Goal: Check status: Check status

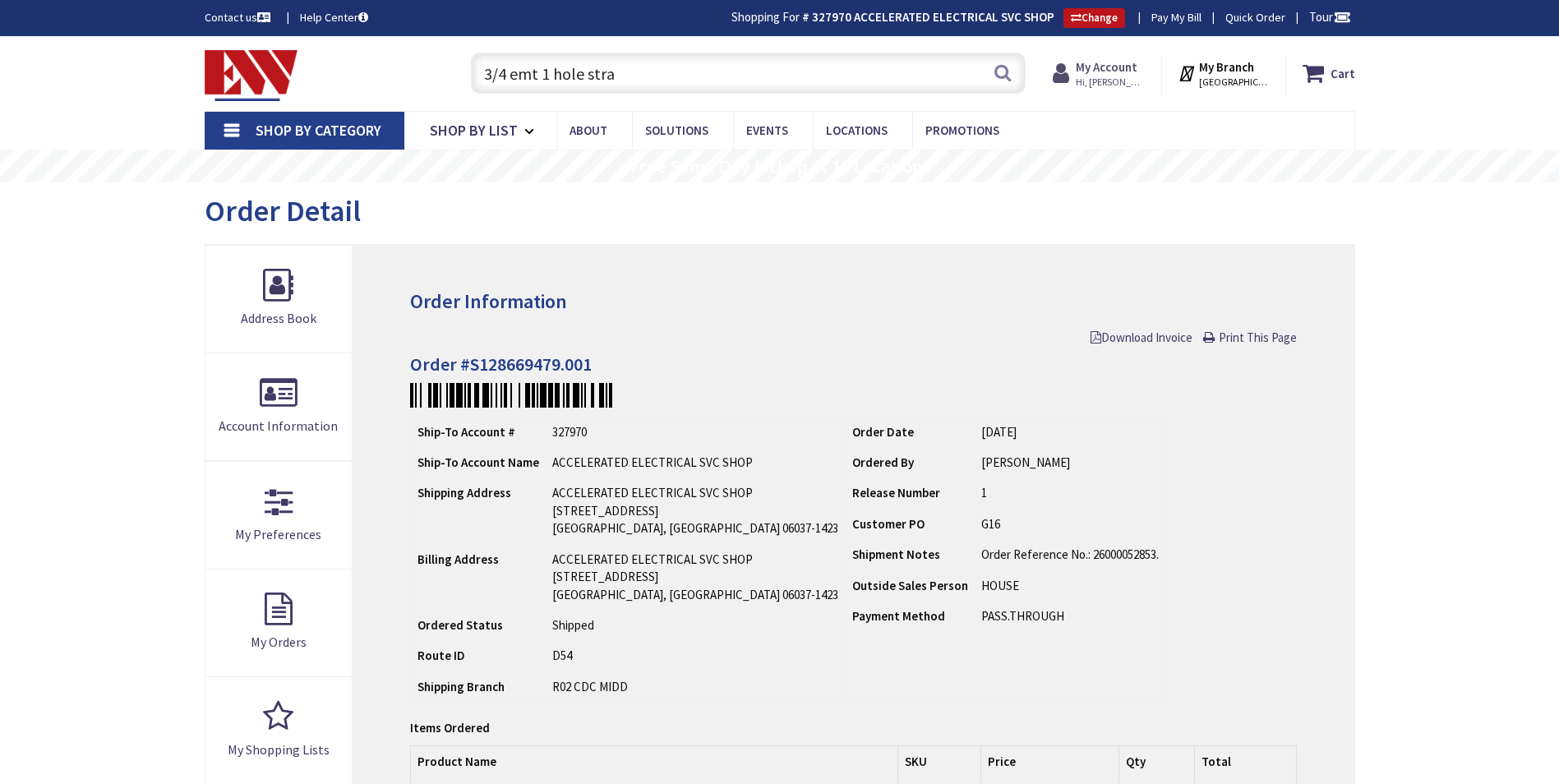
drag, startPoint x: 0, startPoint y: 0, endPoint x: 1109, endPoint y: 69, distance: 1111.1
click at [1118, 59] on strong "My Account" at bounding box center [1107, 67] width 62 height 16
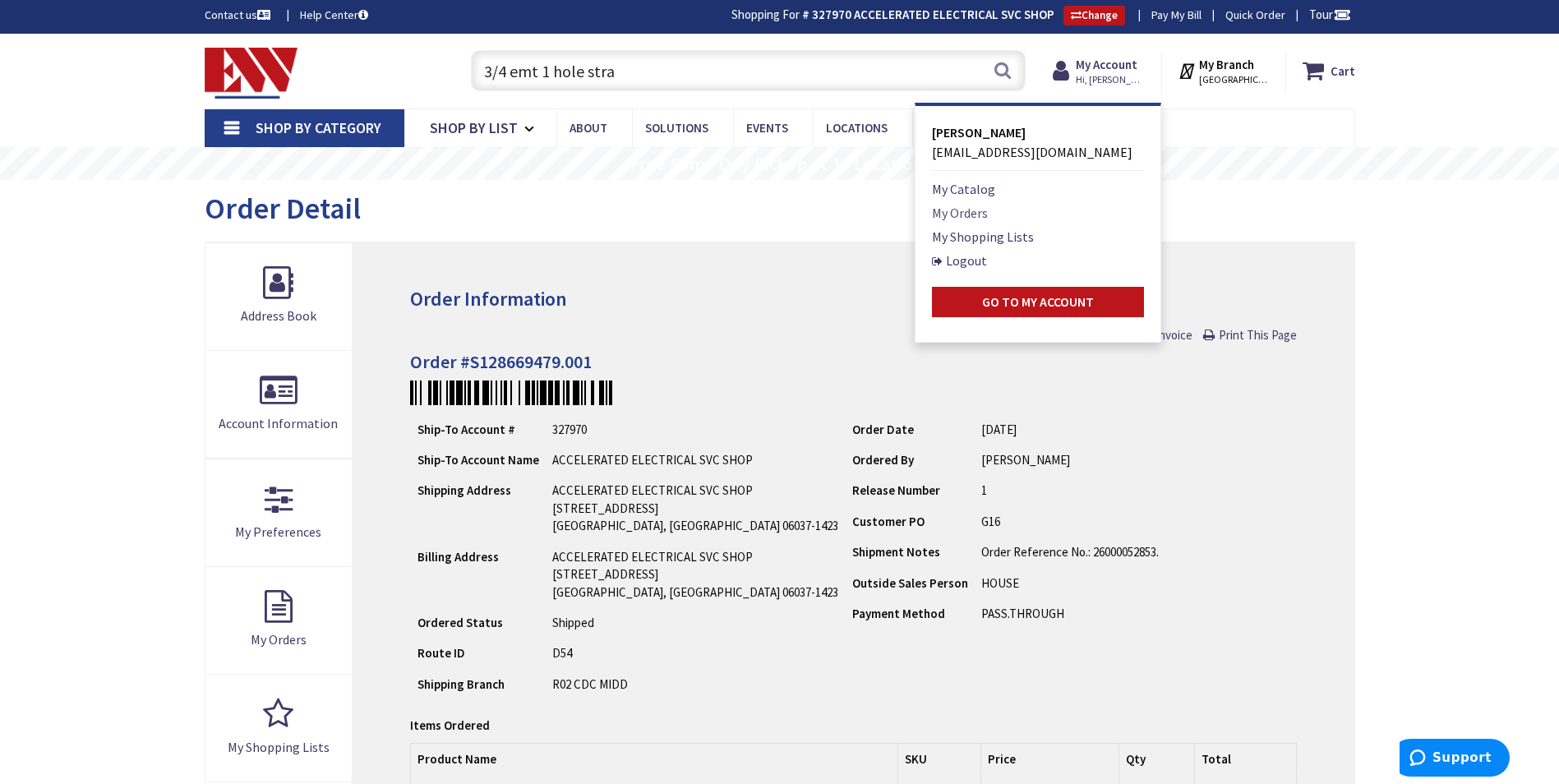
click at [965, 213] on link "My Orders" at bounding box center [961, 212] width 56 height 20
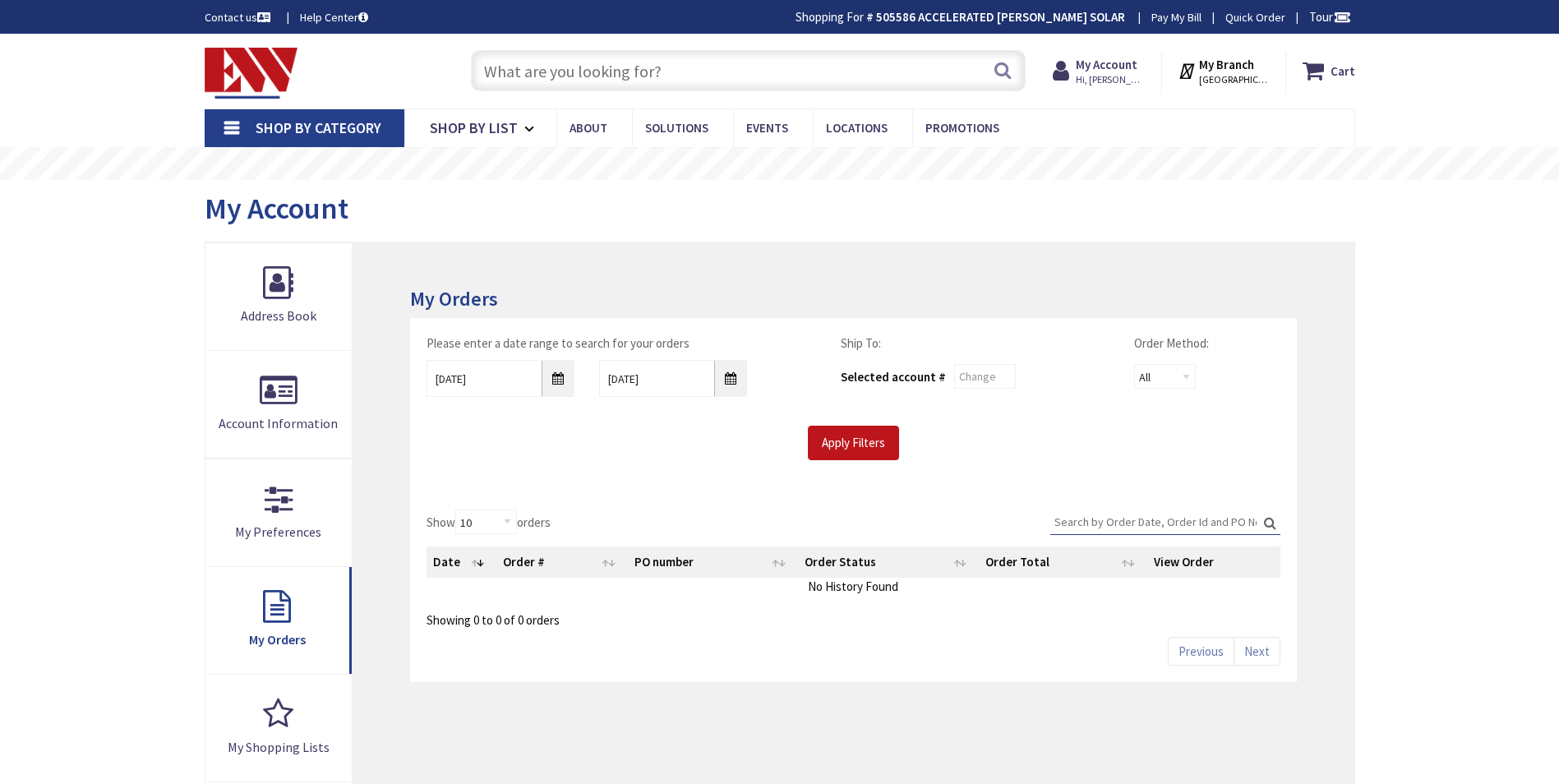
type input "Brandegee Ln, [GEOGRAPHIC_DATA], [GEOGRAPHIC_DATA]"
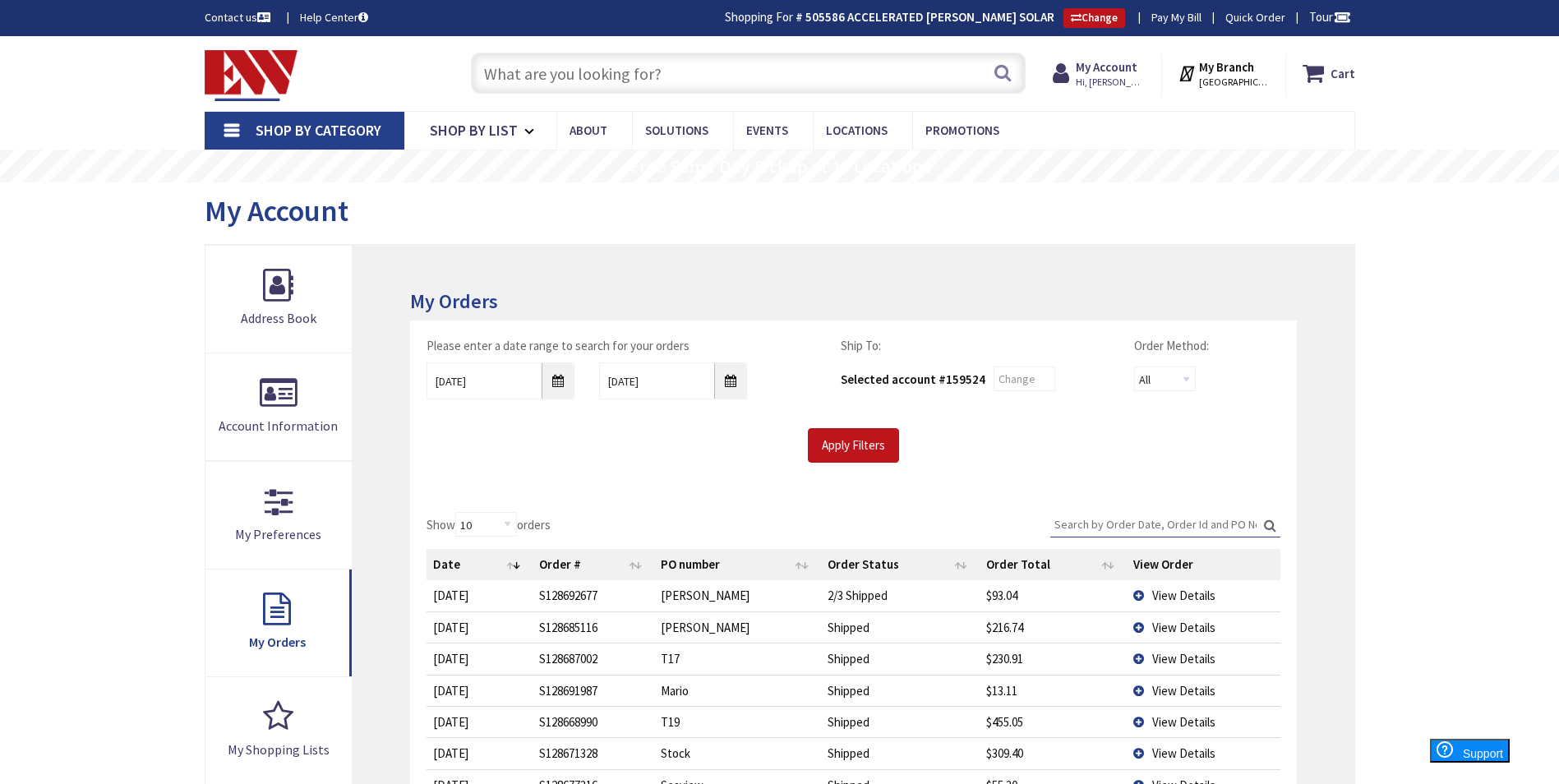
click at [1197, 609] on td "View Details" at bounding box center [1203, 595] width 153 height 30
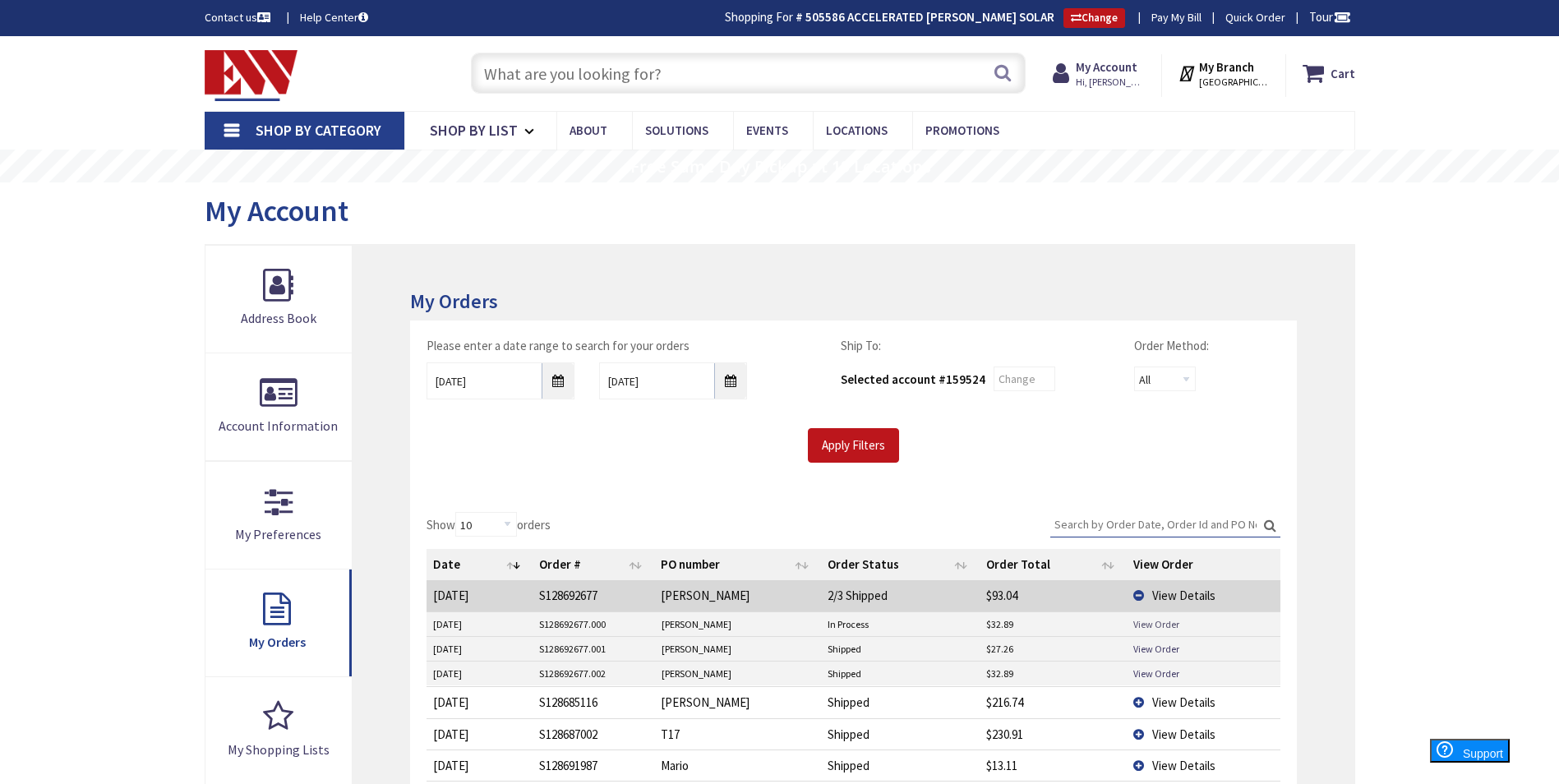
click at [1161, 626] on link "View Order" at bounding box center [1156, 623] width 46 height 14
click at [1165, 648] on link "View Order" at bounding box center [1156, 649] width 46 height 14
click at [1160, 669] on link "View Order" at bounding box center [1156, 673] width 46 height 14
click at [1149, 601] on td "View Details" at bounding box center [1203, 595] width 153 height 30
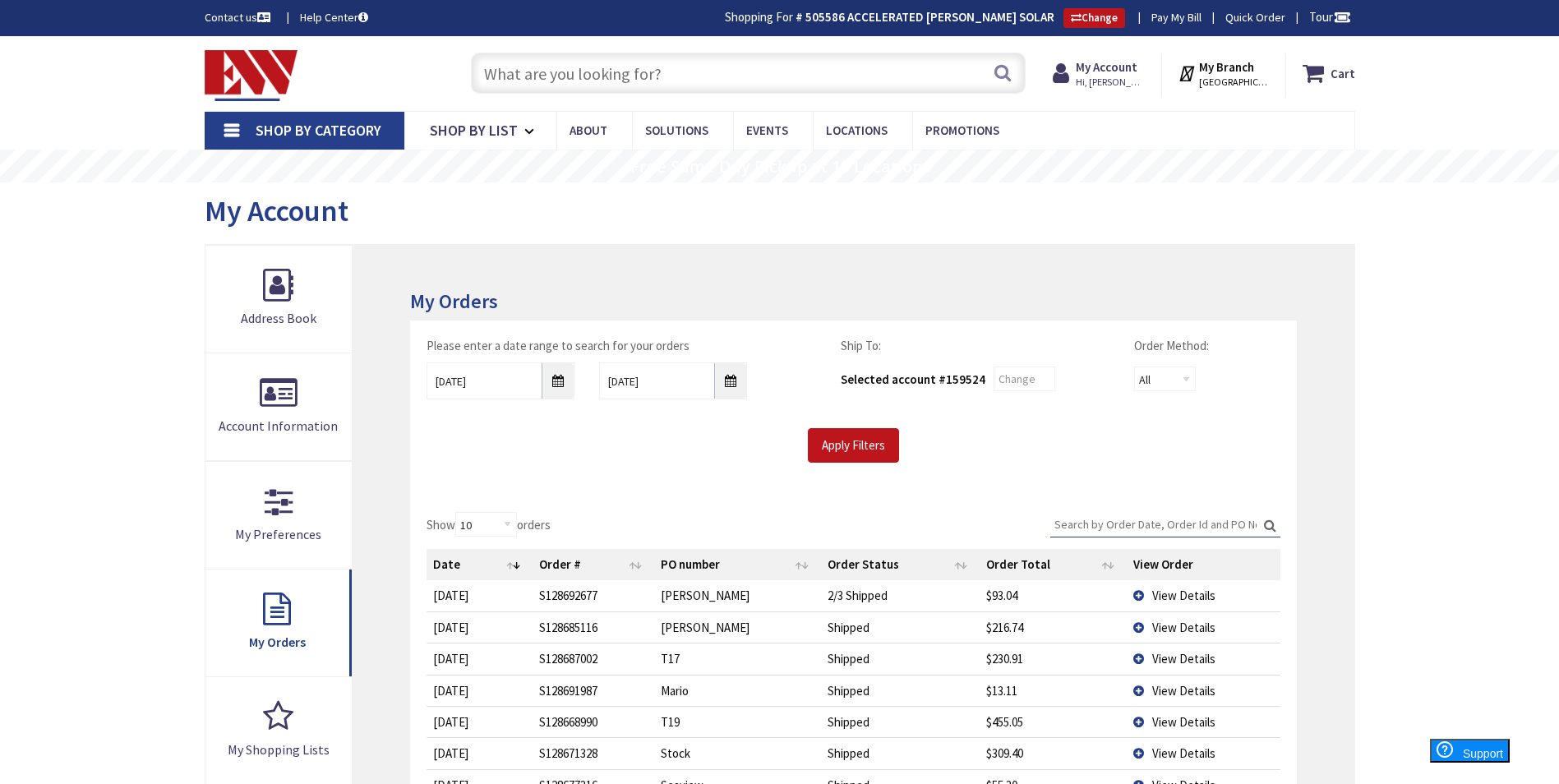
click at [1187, 688] on span "View Details" at bounding box center [1183, 690] width 63 height 16
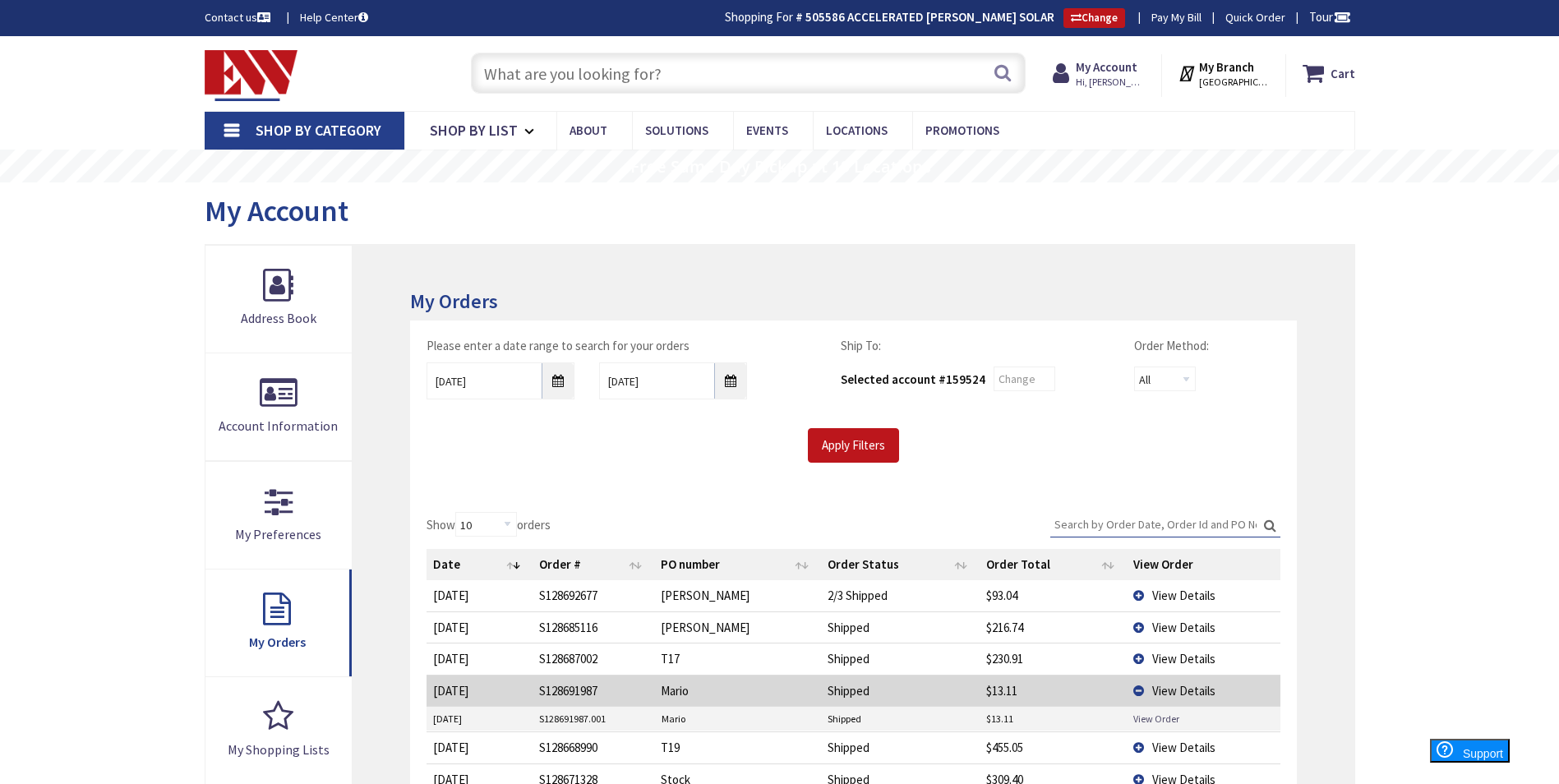
click at [1167, 716] on link "View Order" at bounding box center [1156, 718] width 46 height 14
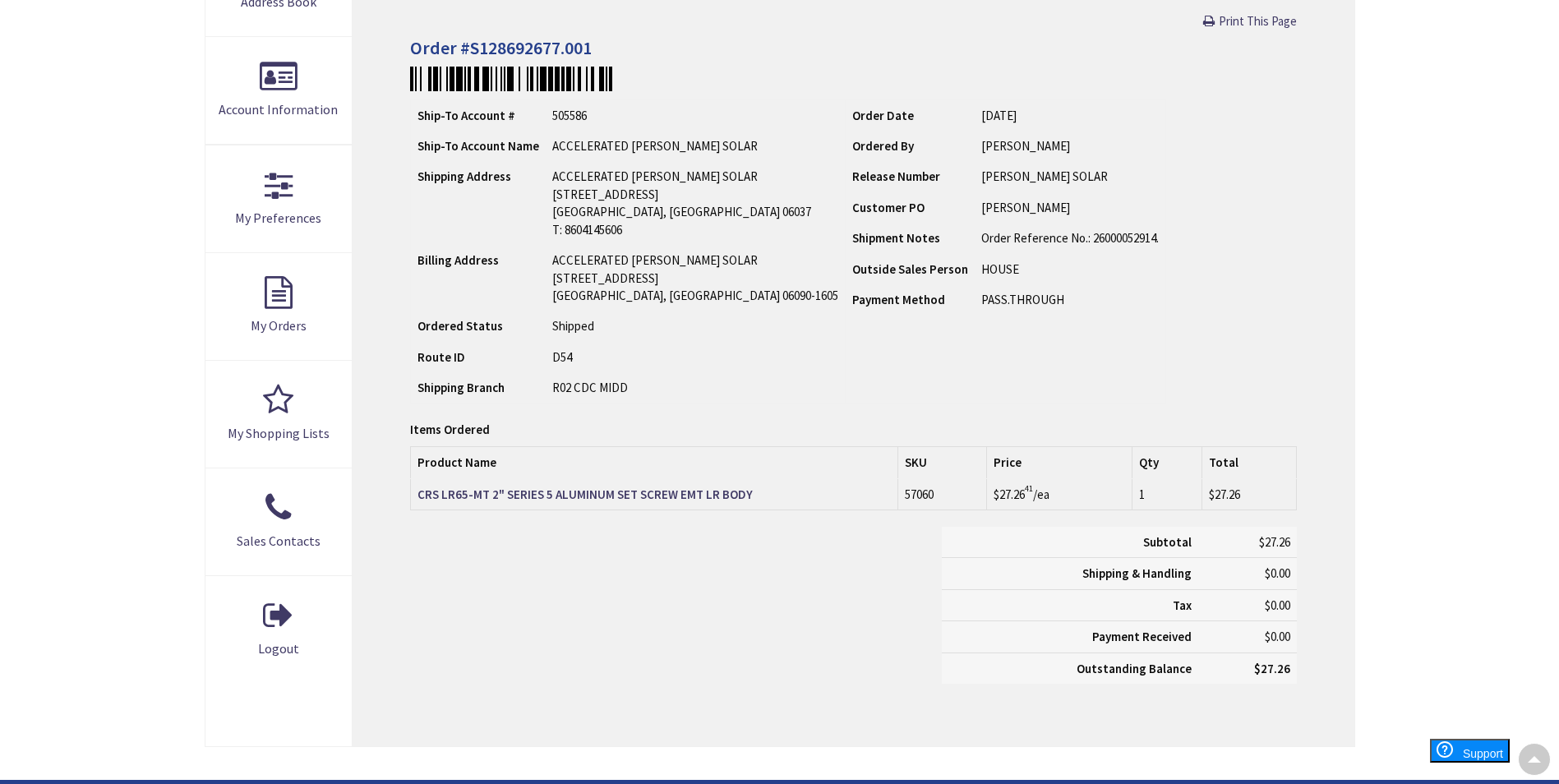
scroll to position [319, 0]
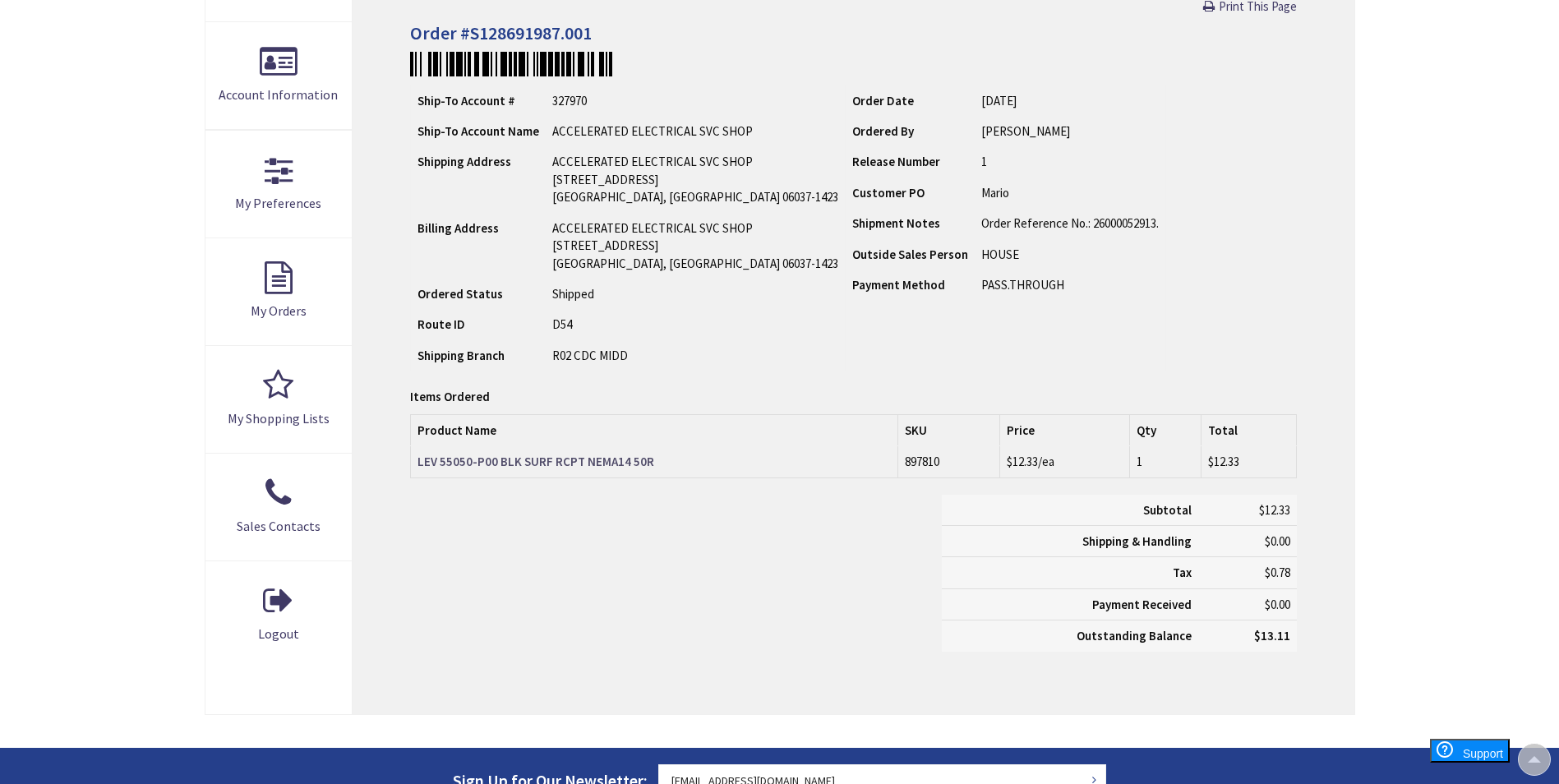
click at [596, 453] on strong "LEV 55050-P00 BLK SURF RCPT NEMA14 50R" at bounding box center [536, 461] width 237 height 16
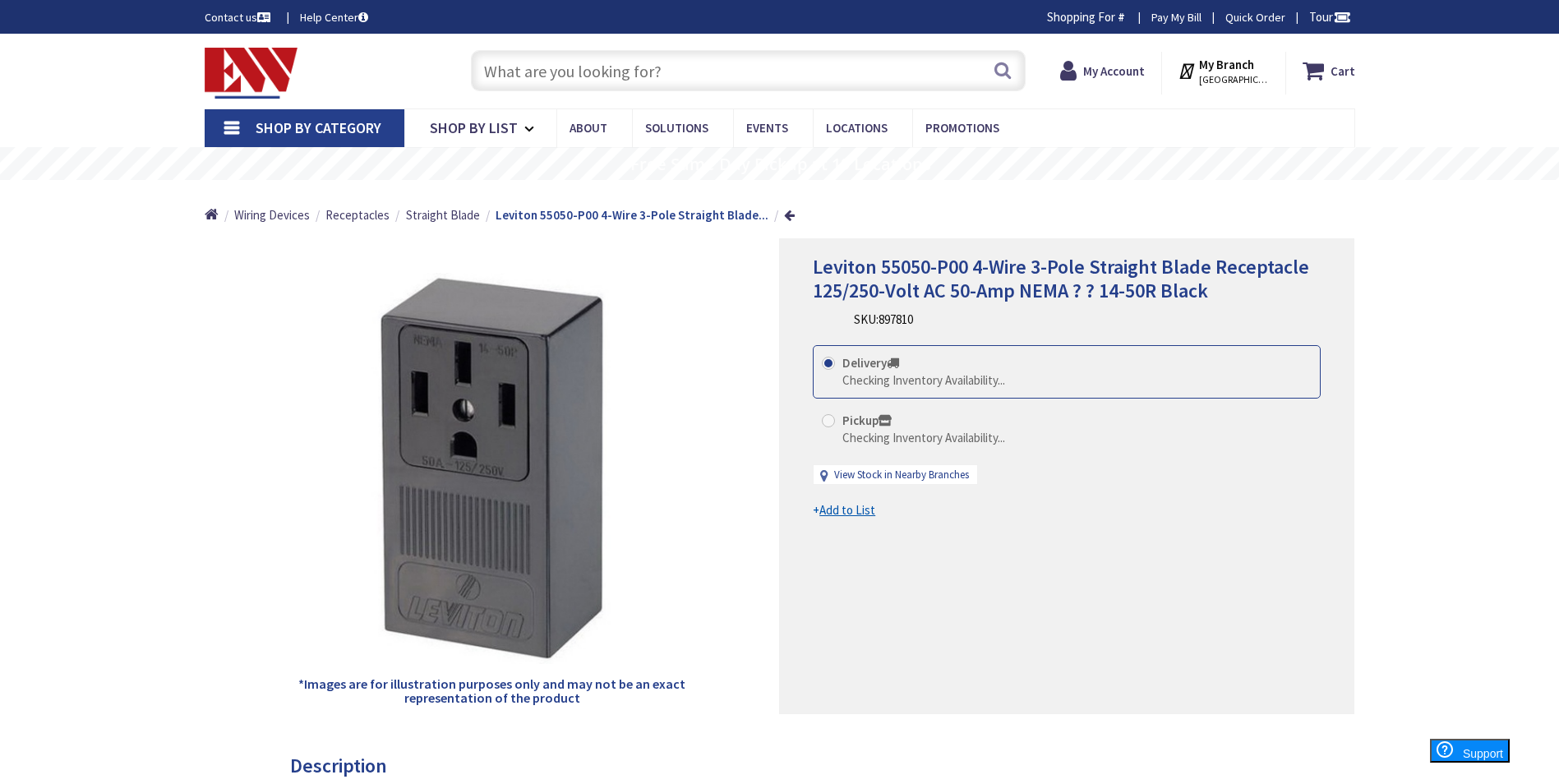
scroll to position [83, 0]
